Goal: Browse casually

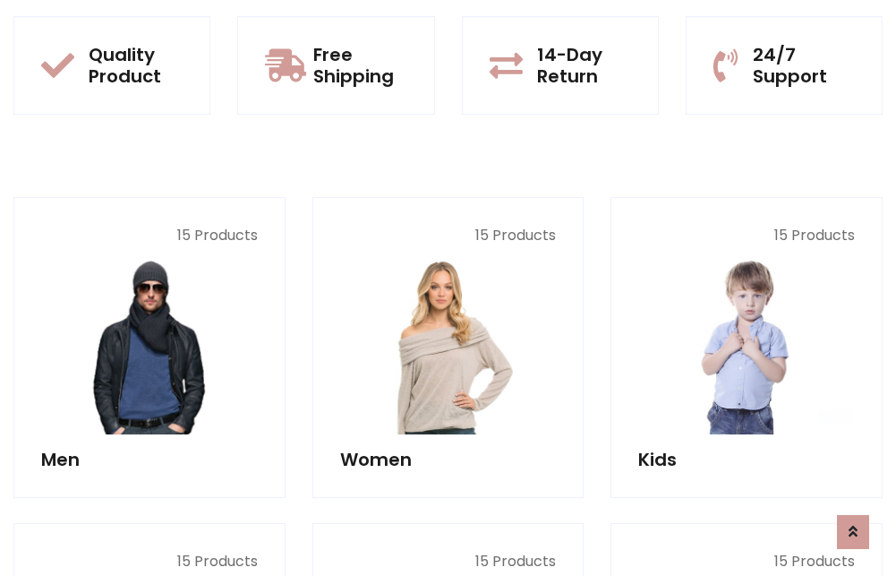
scroll to position [1552, 0]
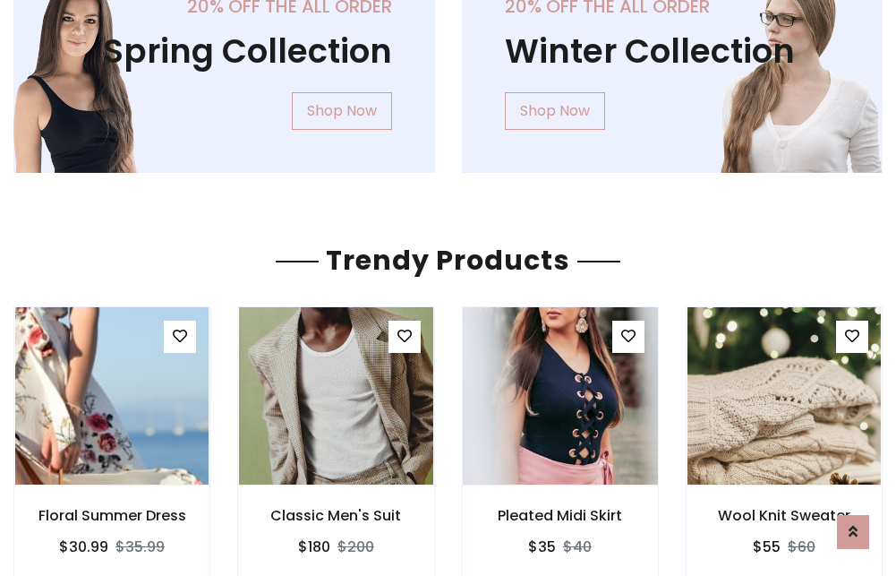
click at [560, 396] on img at bounding box center [560, 396] width 233 height 430
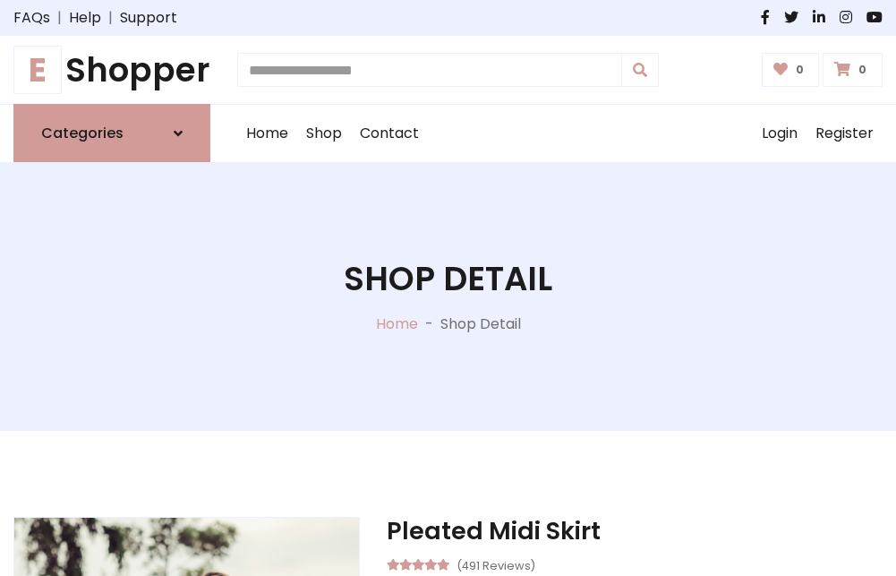
click at [112, 70] on h1 "E Shopper" at bounding box center [111, 69] width 197 height 39
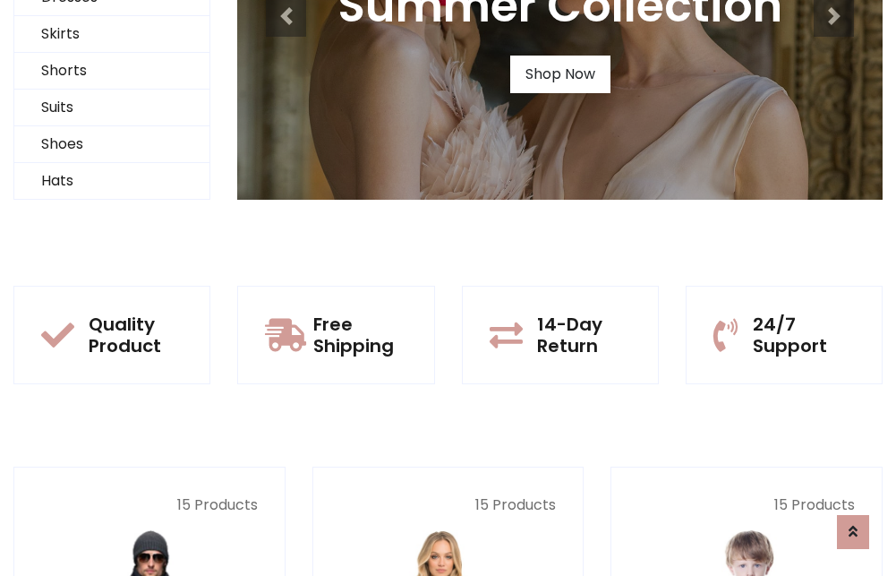
scroll to position [173, 0]
